Goal: Information Seeking & Learning: Learn about a topic

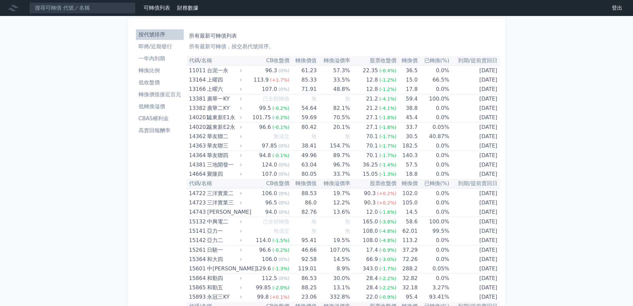
scroll to position [1009, 0]
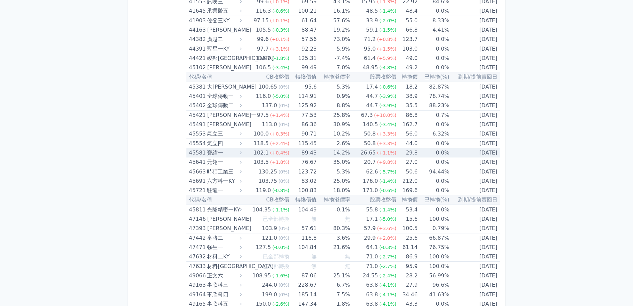
click at [330, 152] on td "14.2%" at bounding box center [333, 152] width 33 height 9
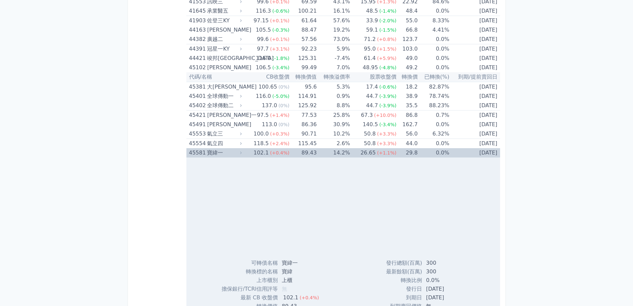
scroll to position [2307, 0]
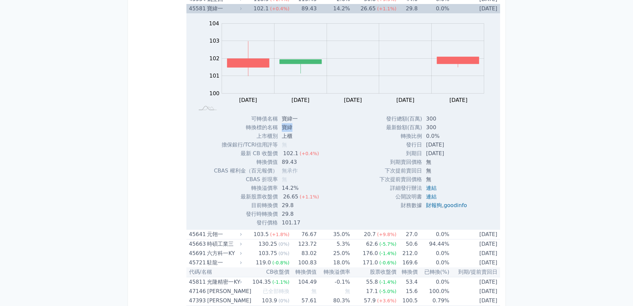
drag, startPoint x: 298, startPoint y: 126, endPoint x: 283, endPoint y: 126, distance: 14.3
click at [283, 126] on td "寶緯" at bounding box center [301, 127] width 47 height 9
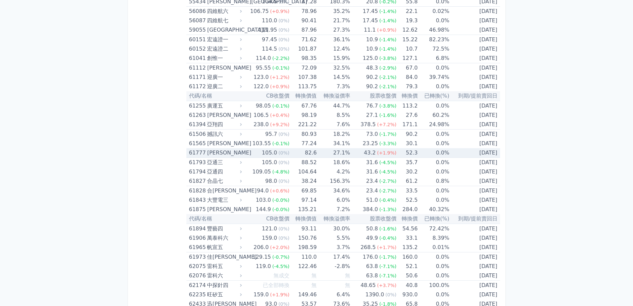
click at [340, 156] on td "27.1%" at bounding box center [333, 153] width 33 height 10
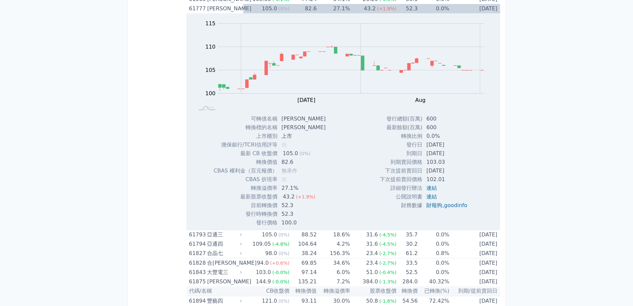
scroll to position [3728, 0]
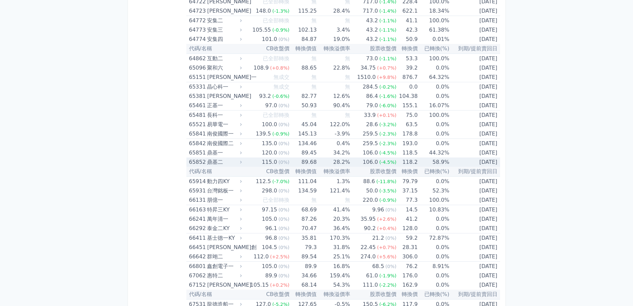
click at [310, 163] on td "89.68" at bounding box center [303, 161] width 27 height 9
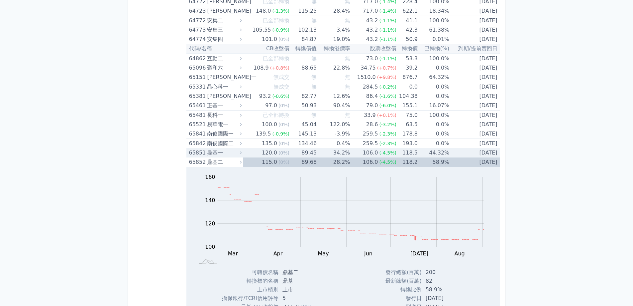
click at [310, 155] on td "89.45" at bounding box center [303, 152] width 27 height 9
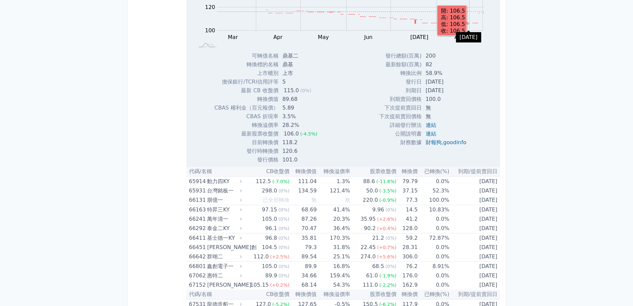
scroll to position [4358, 0]
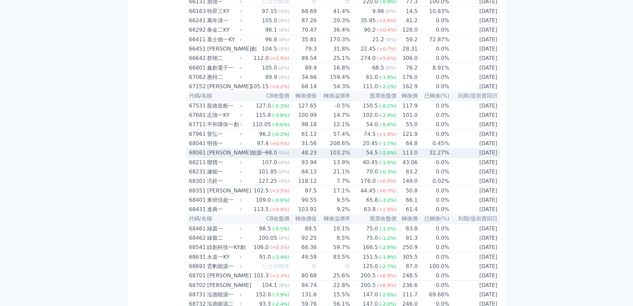
click at [251, 148] on td "98.0 (0%)" at bounding box center [266, 153] width 46 height 10
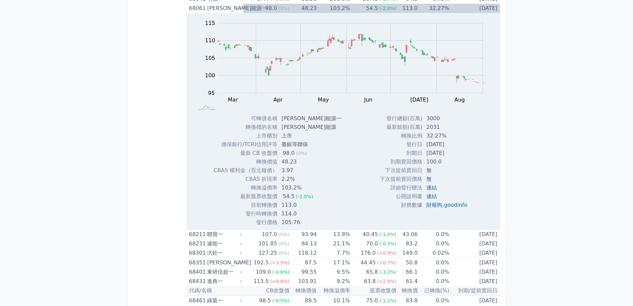
scroll to position [4810, 0]
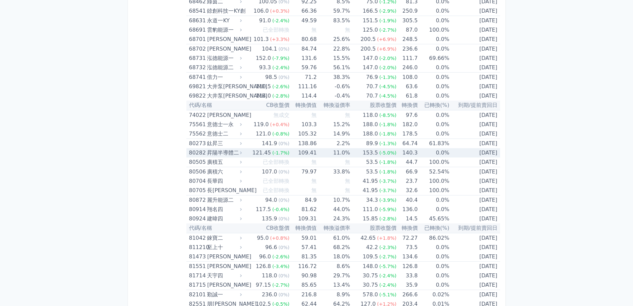
click at [337, 155] on td "11.0%" at bounding box center [333, 152] width 33 height 9
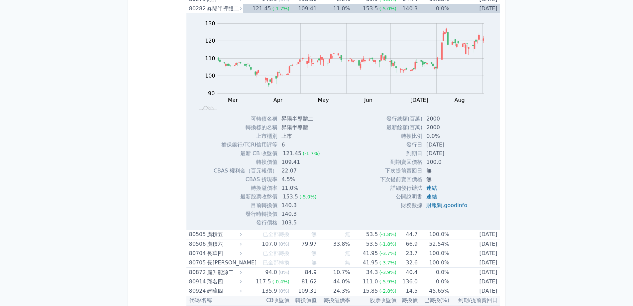
scroll to position [3246, 0]
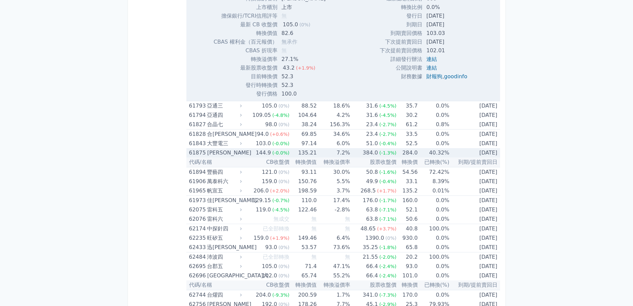
click at [369, 152] on div "384.0" at bounding box center [371, 152] width 18 height 9
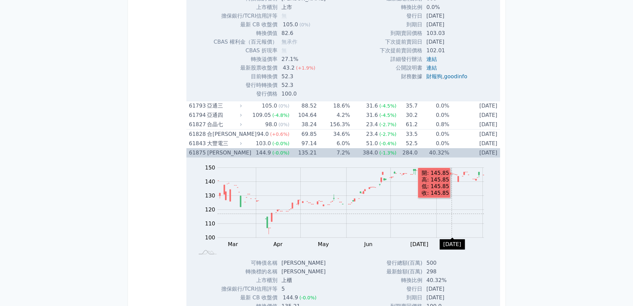
scroll to position [3390, 0]
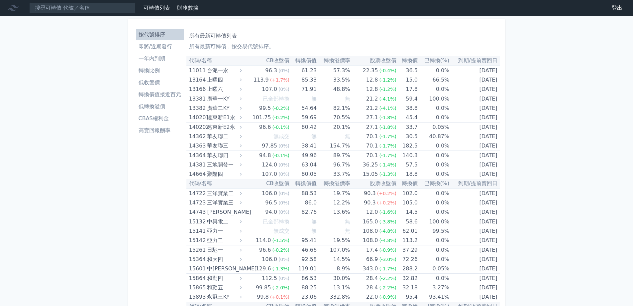
click at [471, 43] on p "所有最新可轉債，按交易代號排序。" at bounding box center [343, 47] width 309 height 8
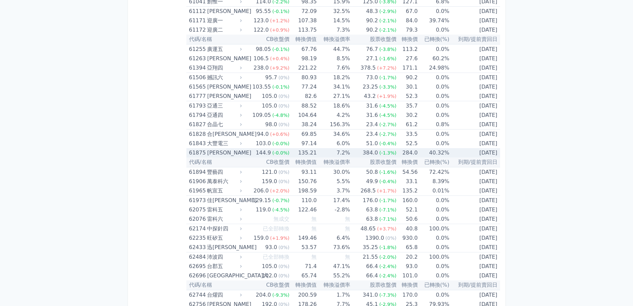
click at [357, 154] on td "384.0 (-1.3%)" at bounding box center [373, 152] width 46 height 9
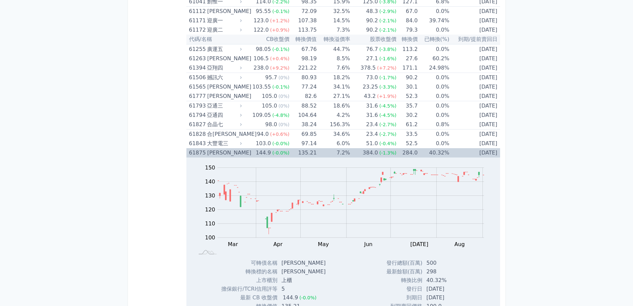
scroll to position [2742, 0]
